Goal: Navigation & Orientation: Go to known website

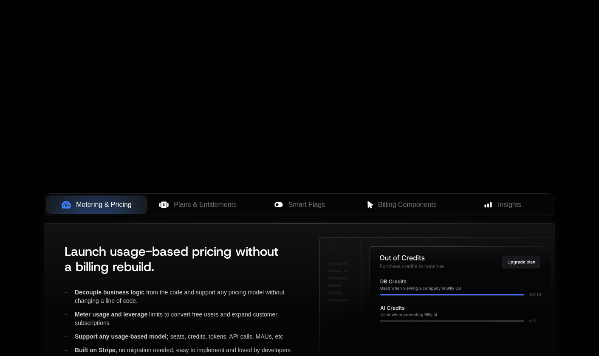
scroll to position [191, 0]
